Goal: Find specific page/section: Find specific page/section

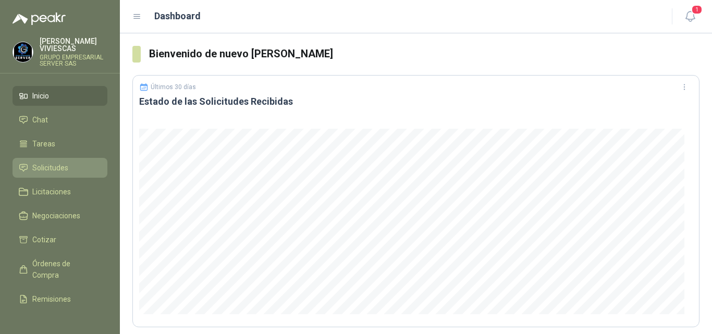
click at [50, 165] on span "Solicitudes" at bounding box center [50, 167] width 36 height 11
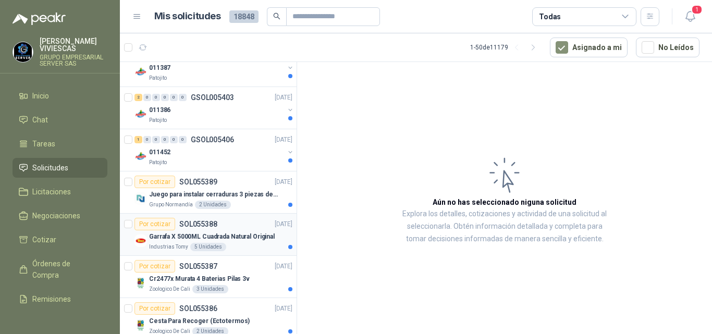
scroll to position [365, 0]
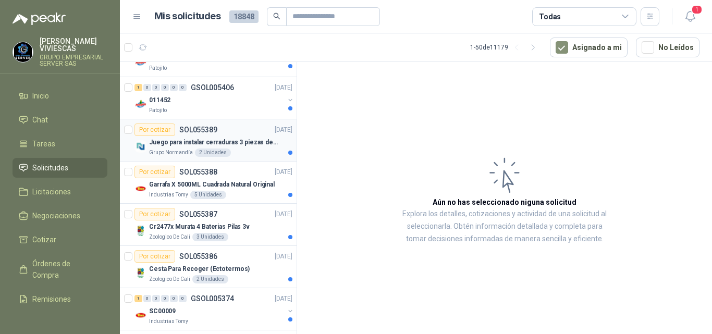
click at [195, 140] on p "Juego para instalar cerraduras 3 piezas de acero al carbono - Pretul" at bounding box center [214, 143] width 130 height 10
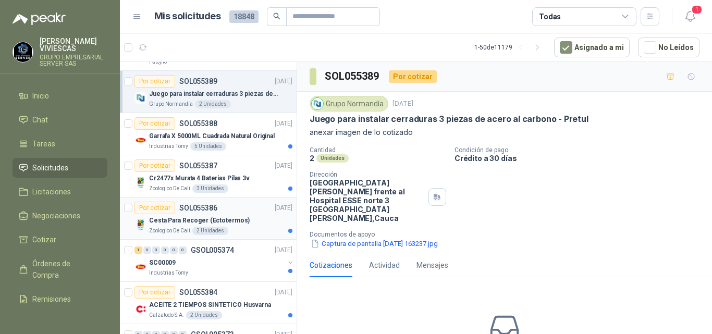
scroll to position [417, 0]
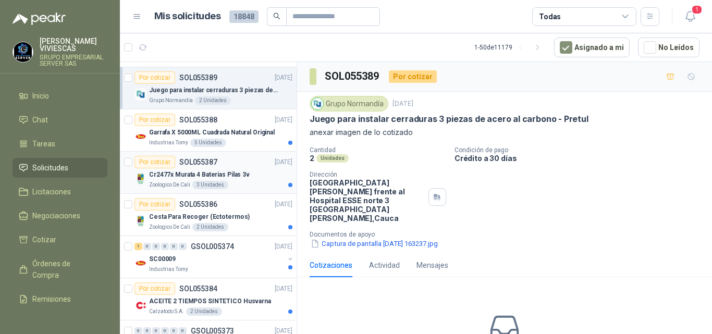
click at [203, 173] on p "Cr2477x Murata 4 Baterias Pilas 3v" at bounding box center [199, 175] width 101 height 10
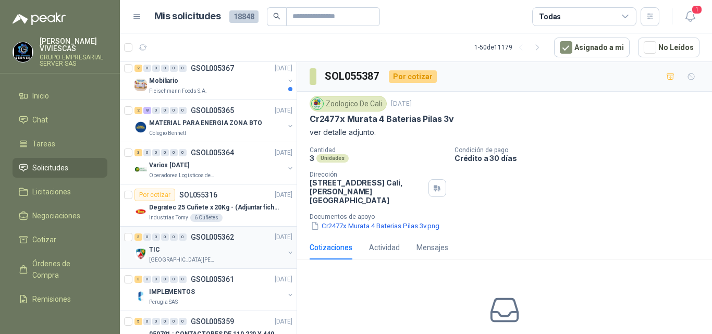
scroll to position [1147, 0]
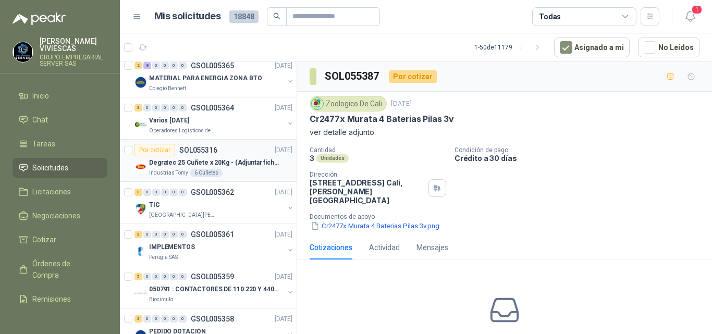
click at [202, 161] on p "Degratec 25 Cuñete x 20Kg - (Adjuntar ficha técnica)" at bounding box center [214, 163] width 130 height 10
